Goal: Transaction & Acquisition: Purchase product/service

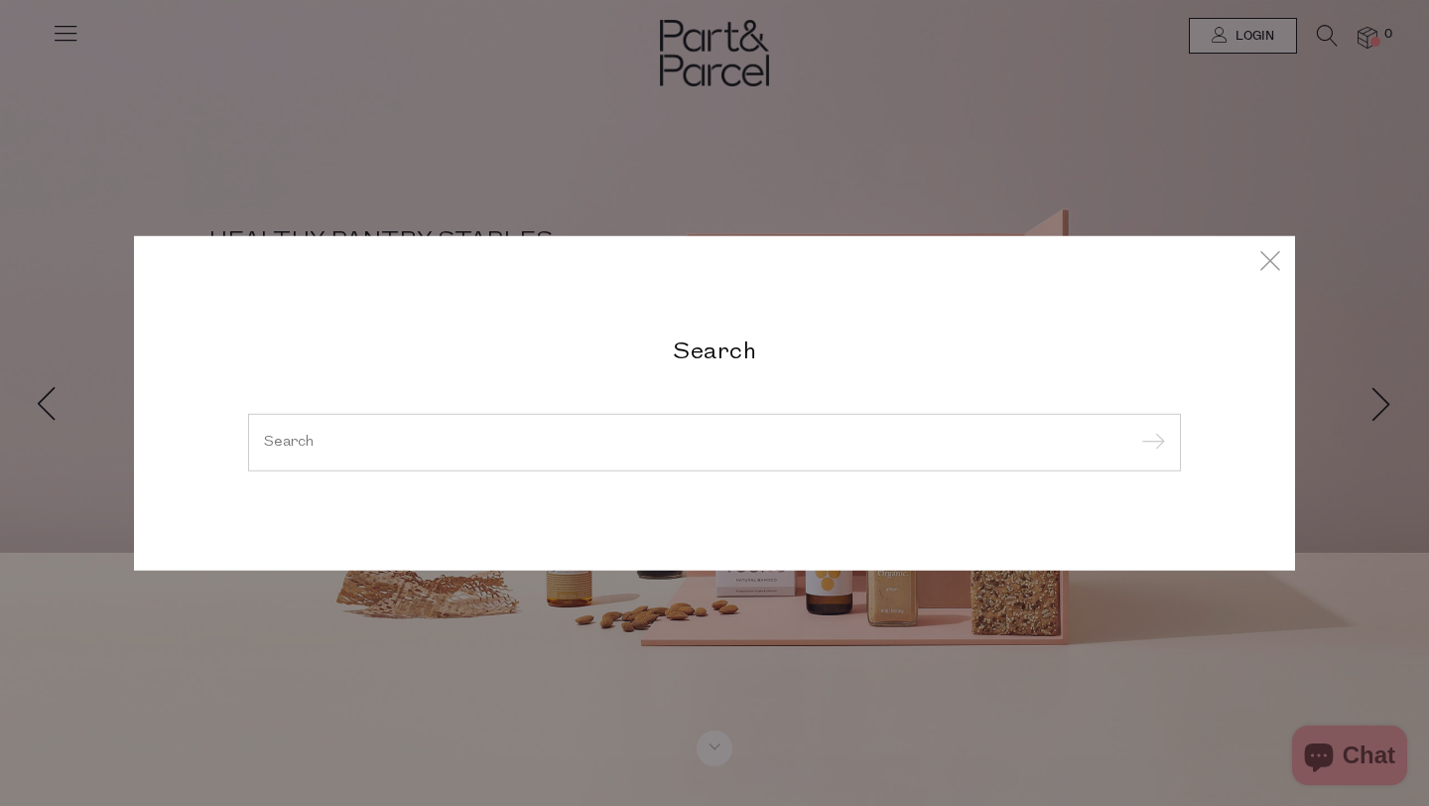
click at [503, 450] on div at bounding box center [714, 443] width 933 height 58
click at [508, 442] on input "search" at bounding box center [714, 442] width 901 height 15
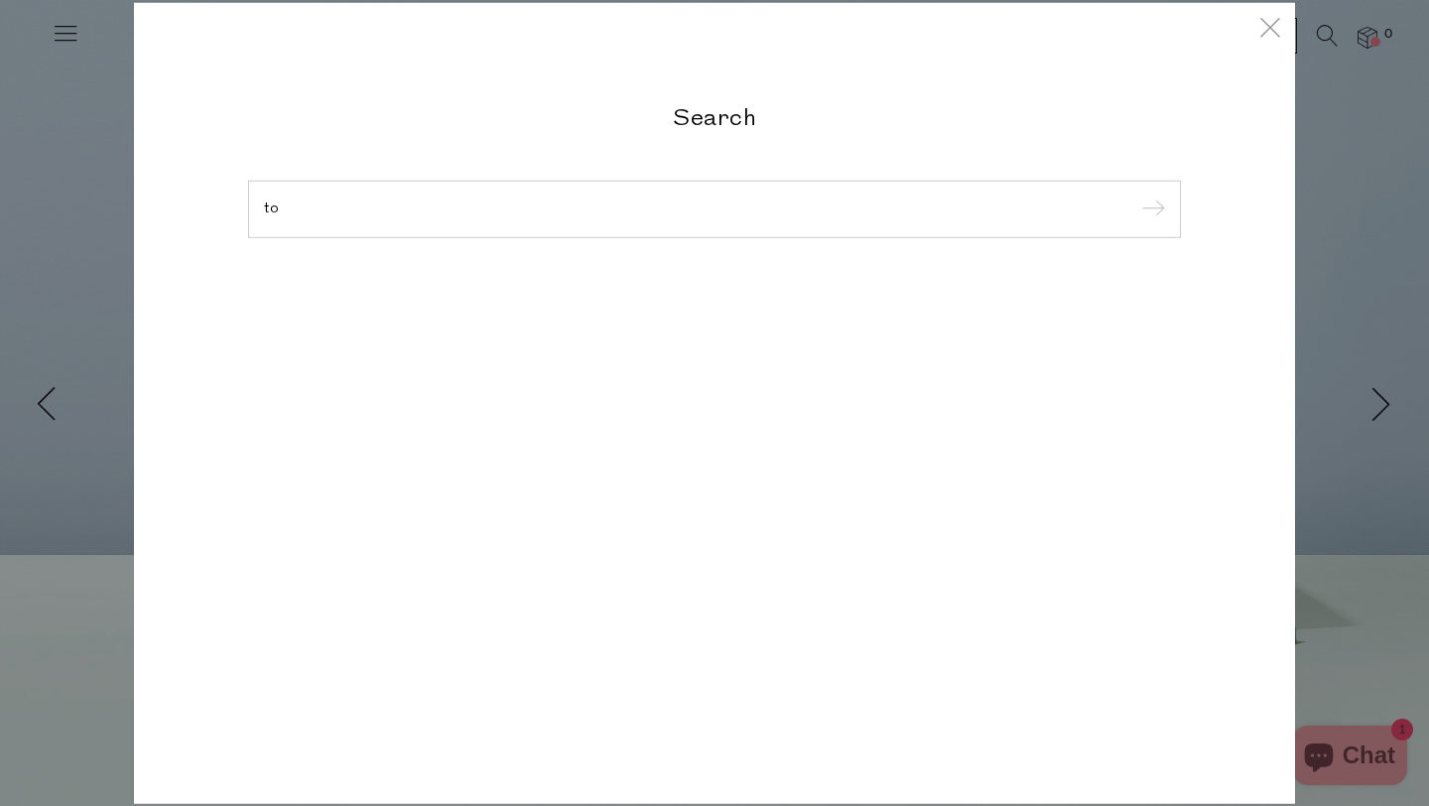
type input "t"
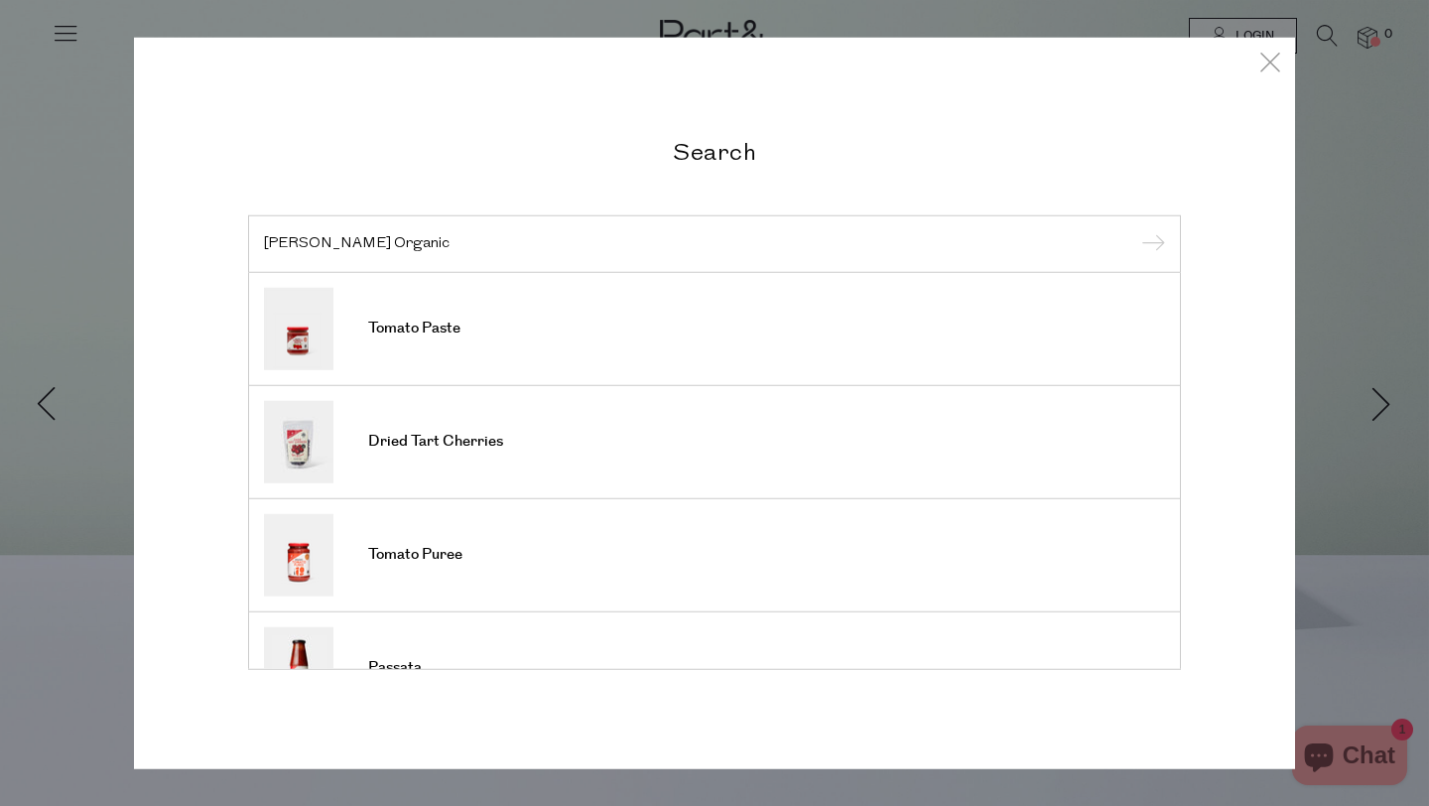
type input "TOM Organic"
click at [1135, 230] on input "submit" at bounding box center [1150, 245] width 30 height 30
